Goal: Task Accomplishment & Management: Complete application form

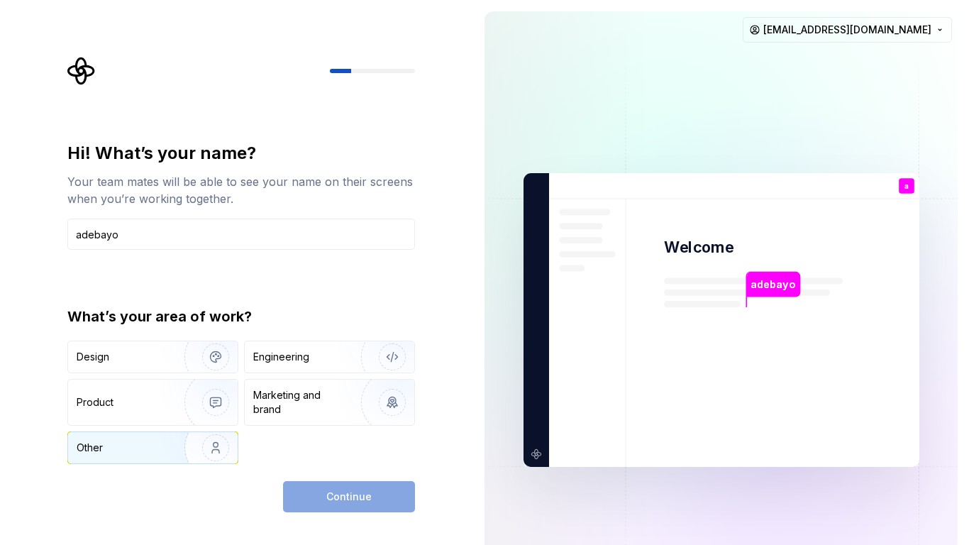
type input "adebayo"
click at [154, 447] on div "Other" at bounding box center [118, 448] width 83 height 14
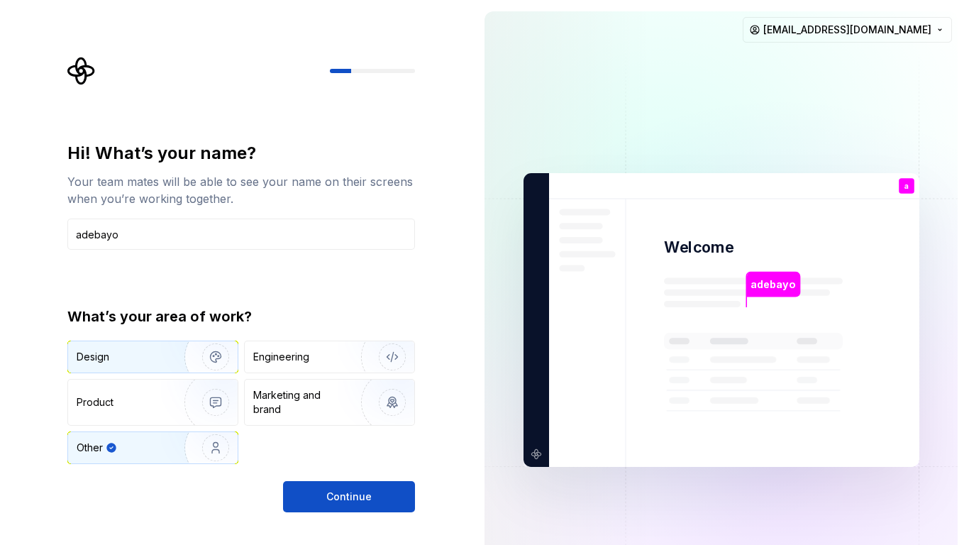
click at [170, 361] on img "button" at bounding box center [206, 356] width 91 height 95
click at [133, 450] on div "Other" at bounding box center [118, 448] width 83 height 14
click at [331, 497] on span "Continue" at bounding box center [348, 497] width 45 height 14
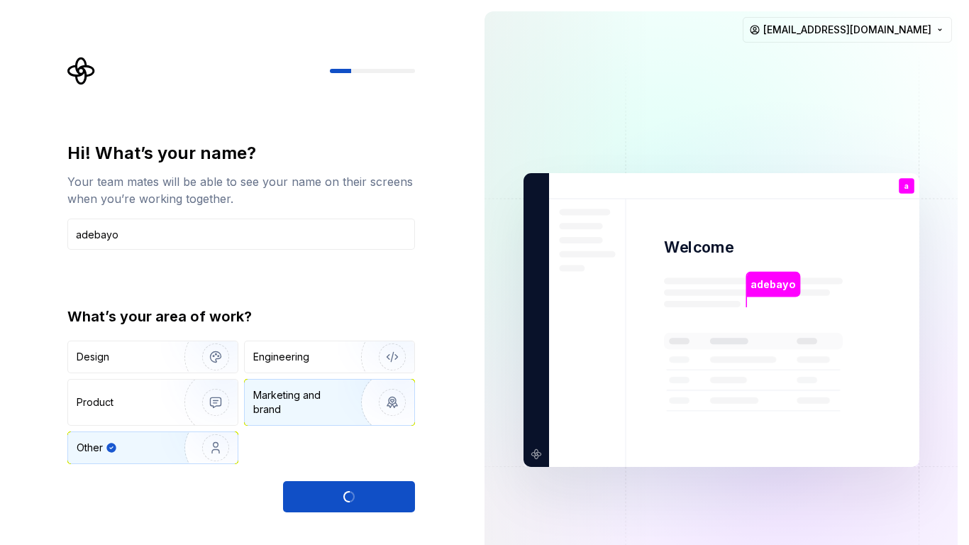
click at [327, 407] on div "Marketing and brand" at bounding box center [301, 402] width 96 height 28
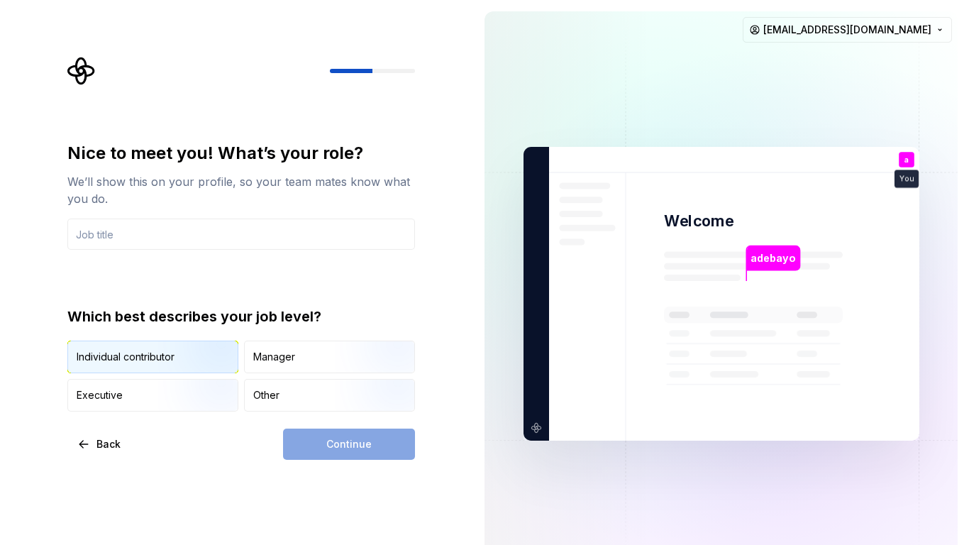
click at [219, 371] on img "button" at bounding box center [203, 374] width 91 height 95
click at [369, 446] on div "Continue" at bounding box center [349, 444] width 132 height 31
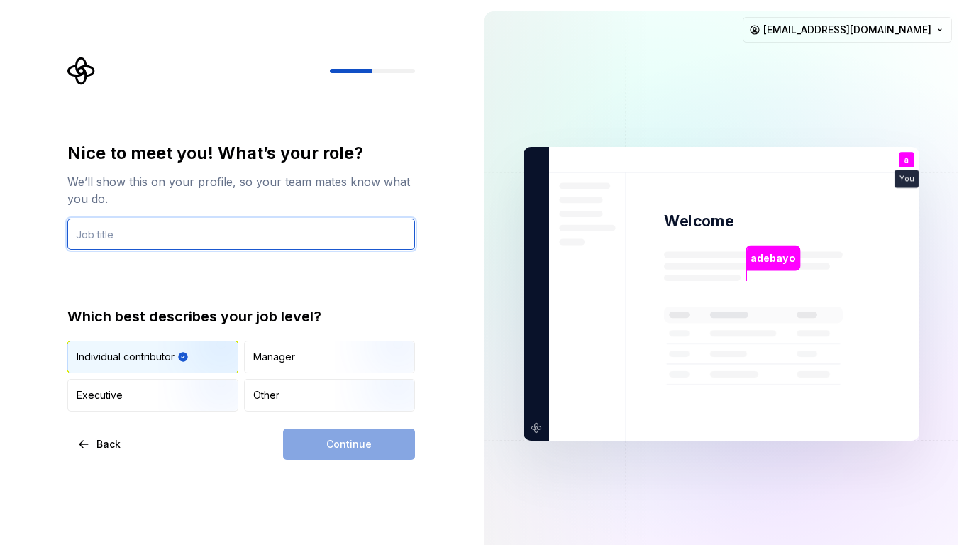
click at [209, 242] on input "text" at bounding box center [241, 234] width 348 height 31
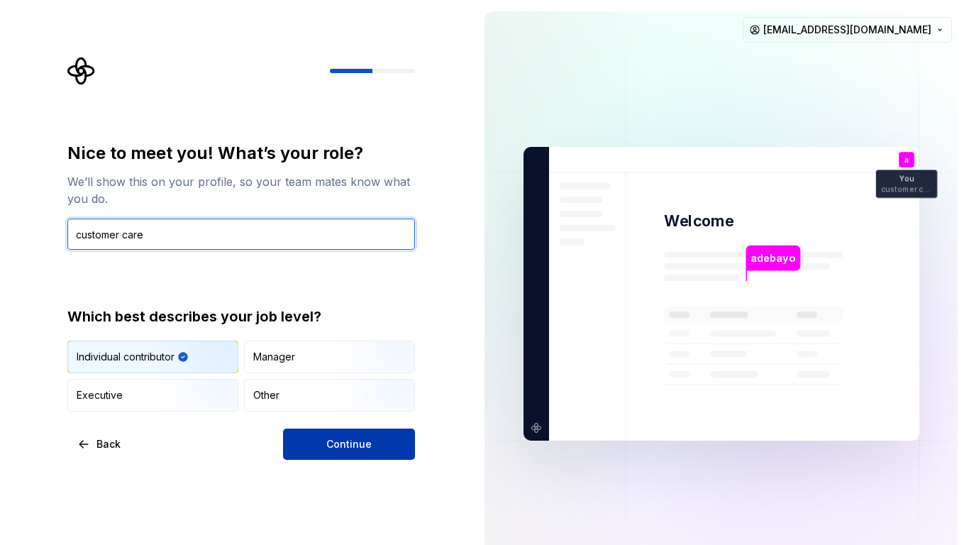
type input "customer care"
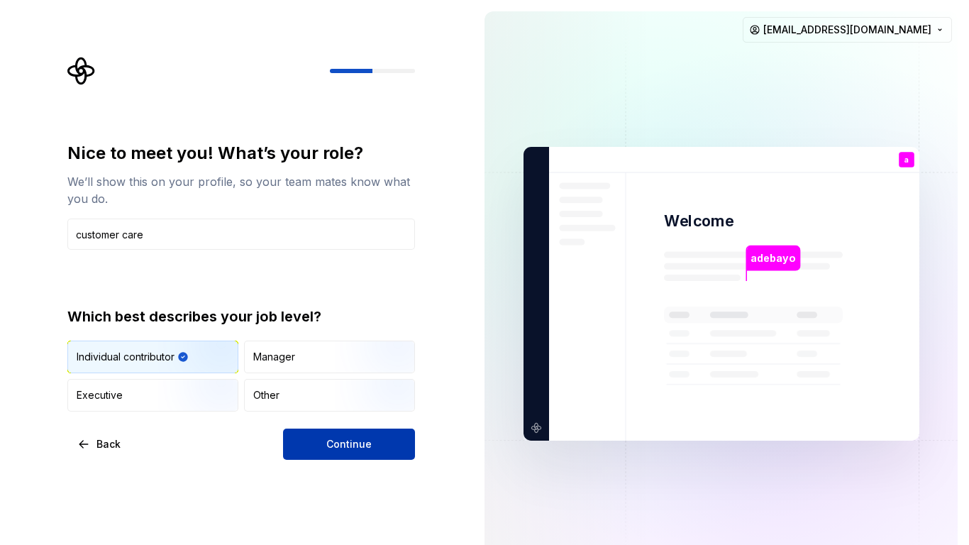
click at [354, 454] on button "Continue" at bounding box center [349, 444] width 132 height 31
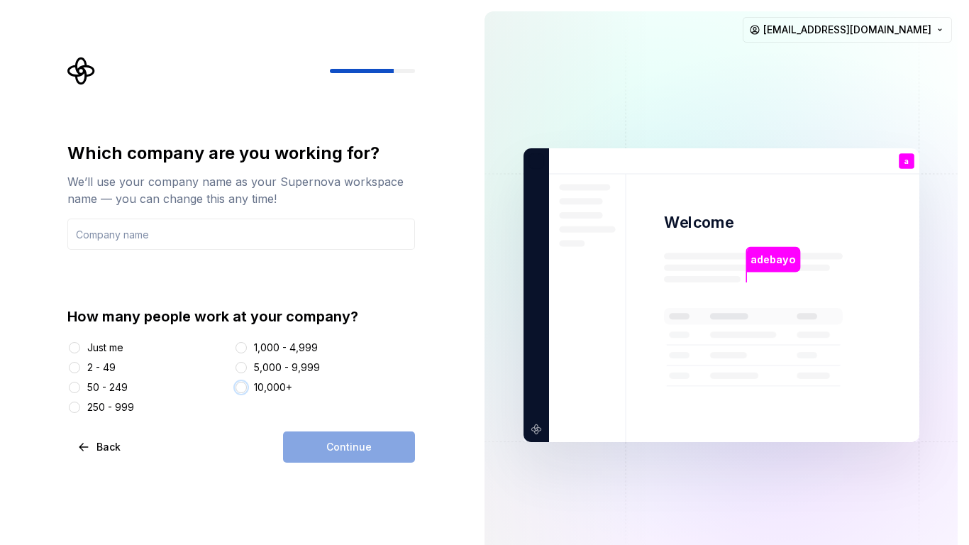
click at [242, 389] on button "10,000+" at bounding box center [241, 387] width 11 height 11
click at [80, 441] on button "Back" at bounding box center [99, 446] width 65 height 31
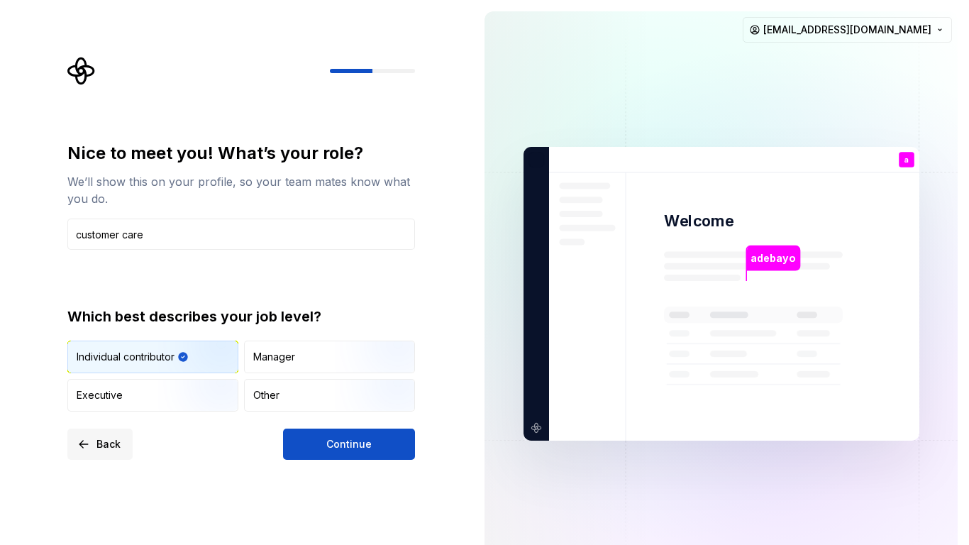
click at [80, 439] on button "Back" at bounding box center [99, 444] width 65 height 31
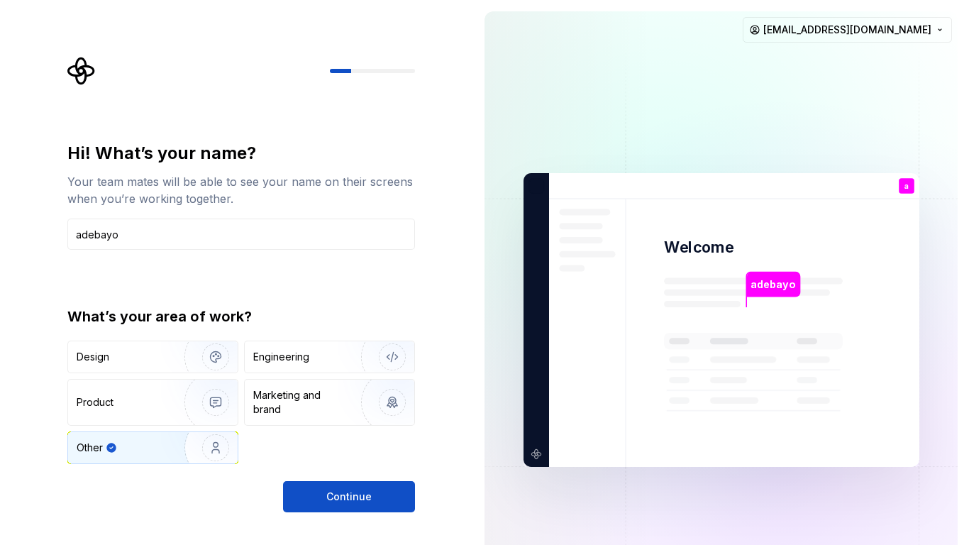
click at [507, 0] on div "adebayo Welcome a You customer care T B +3 Thomas Brooke Jamie obamoh63@gmail.c…" at bounding box center [721, 320] width 496 height 640
